Goal: Download file/media

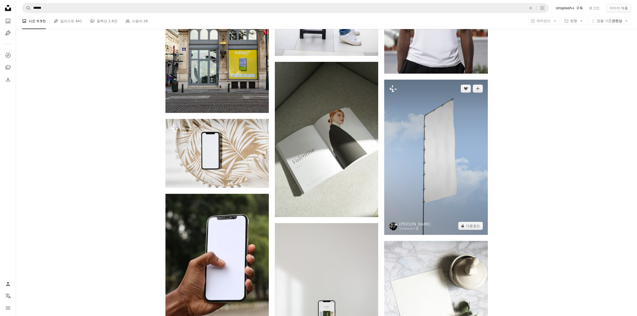
scroll to position [2762, 0]
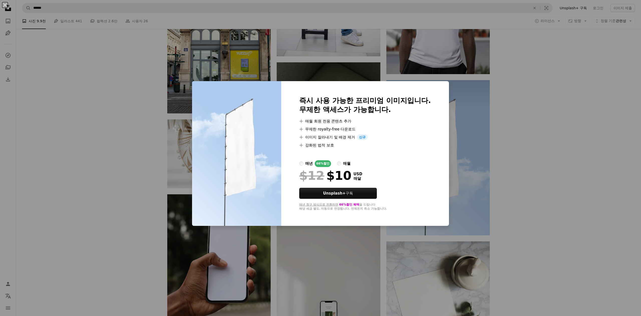
click at [313, 163] on div "매년" at bounding box center [309, 163] width 8 height 6
click at [344, 193] on strong "Unsplash+" at bounding box center [334, 193] width 23 height 5
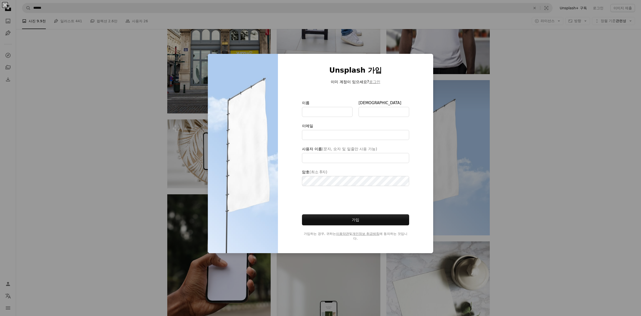
type input "**********"
drag, startPoint x: 122, startPoint y: 158, endPoint x: 136, endPoint y: 160, distance: 14.5
click at [124, 156] on div "An X shape Unsplash 가입 이미 계정이 있으세요? 로그인 이름 성 이메일 사용자 이름 (문자, 숫자 및 밑줄만 사용 가능) 암호…" at bounding box center [320, 158] width 641 height 316
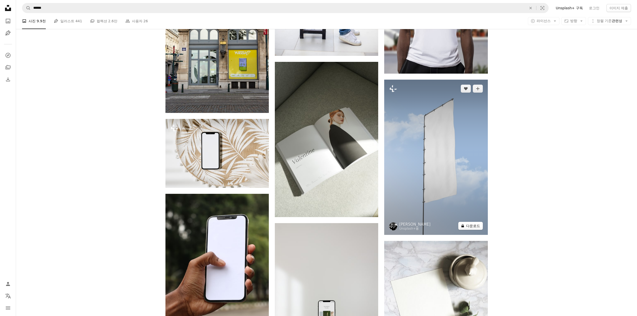
click at [471, 223] on button "A lock 다운로드" at bounding box center [470, 226] width 25 height 8
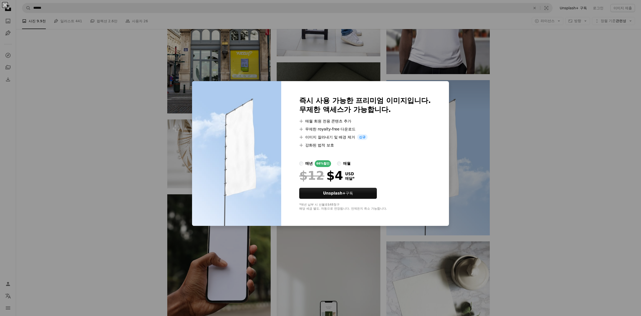
drag, startPoint x: 316, startPoint y: 205, endPoint x: 352, endPoint y: 203, distance: 36.1
click at [349, 204] on div "*매년 납부 시 선불로 $48 청구 해당 세금 별도. 자동으로 연장됩니다. 언제든지 취소 가능합니다." at bounding box center [365, 207] width 132 height 8
click at [543, 182] on div "An X shape 즉시 사용 가능한 프리미엄 이미지입니다. 무제한 액세스가 가능합니다. A plus sign 매월 회원 전용 콘텐츠 추가 A…" at bounding box center [320, 158] width 641 height 316
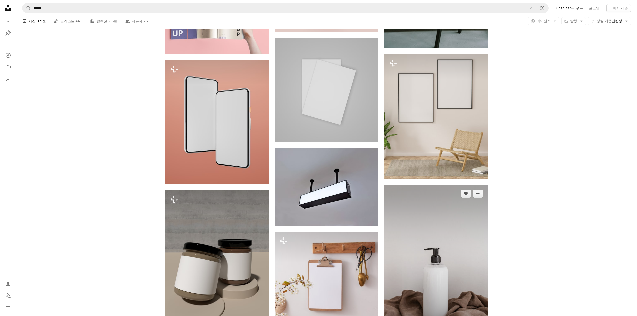
scroll to position [4817, 0]
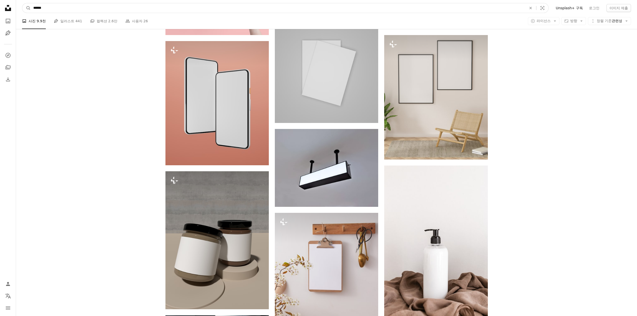
click at [320, 11] on input "******" at bounding box center [278, 8] width 494 height 10
type input "**********"
click at [27, 8] on button "A magnifying glass" at bounding box center [26, 8] width 9 height 10
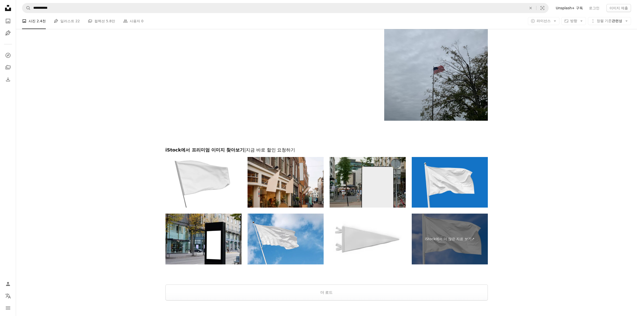
scroll to position [1080, 0]
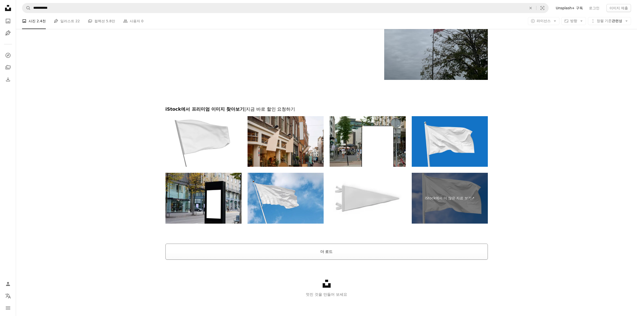
click at [330, 246] on button "더 로드" at bounding box center [326, 252] width 322 height 16
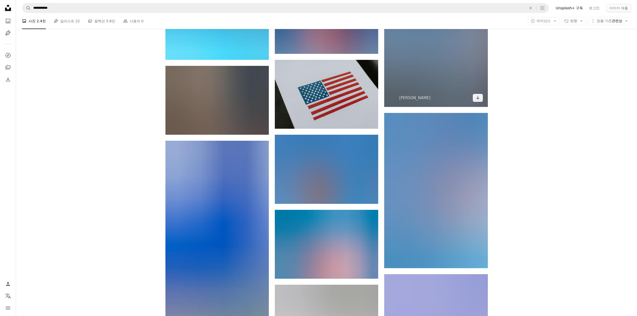
scroll to position [11200, 0]
